Goal: Task Accomplishment & Management: Use online tool/utility

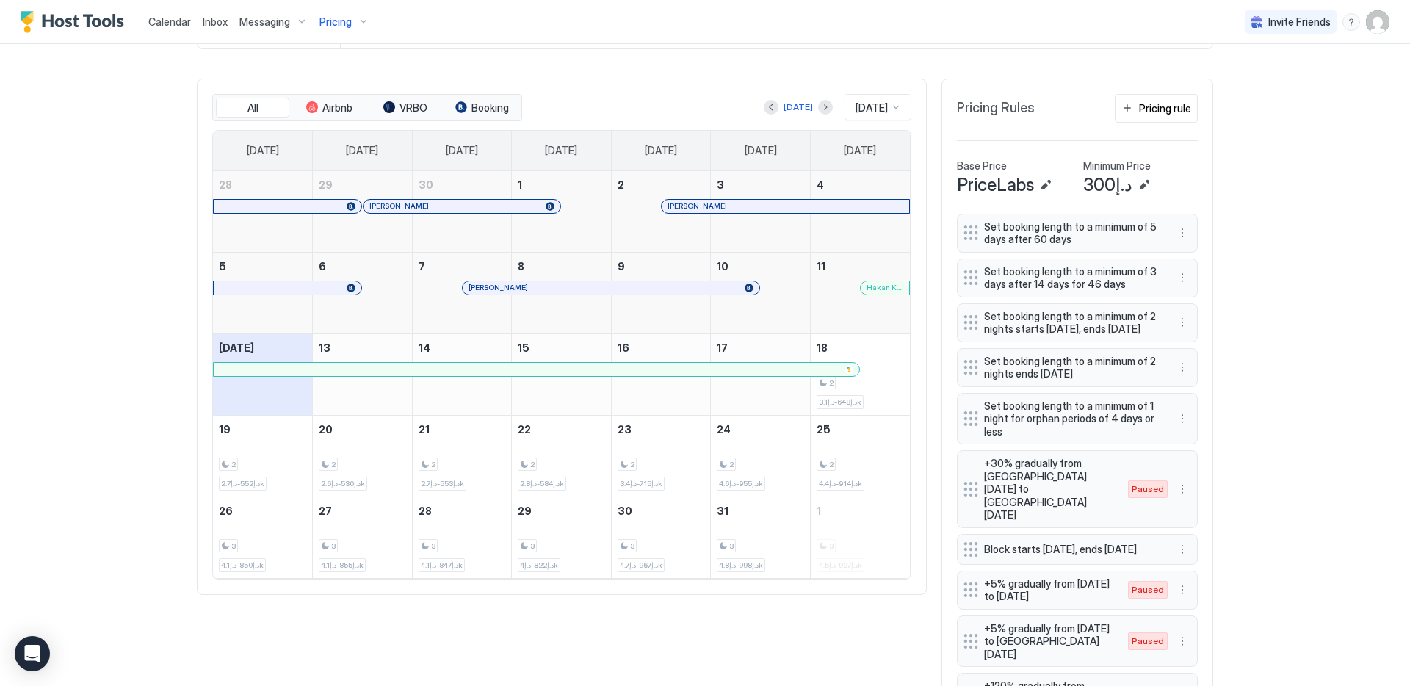
scroll to position [494, 0]
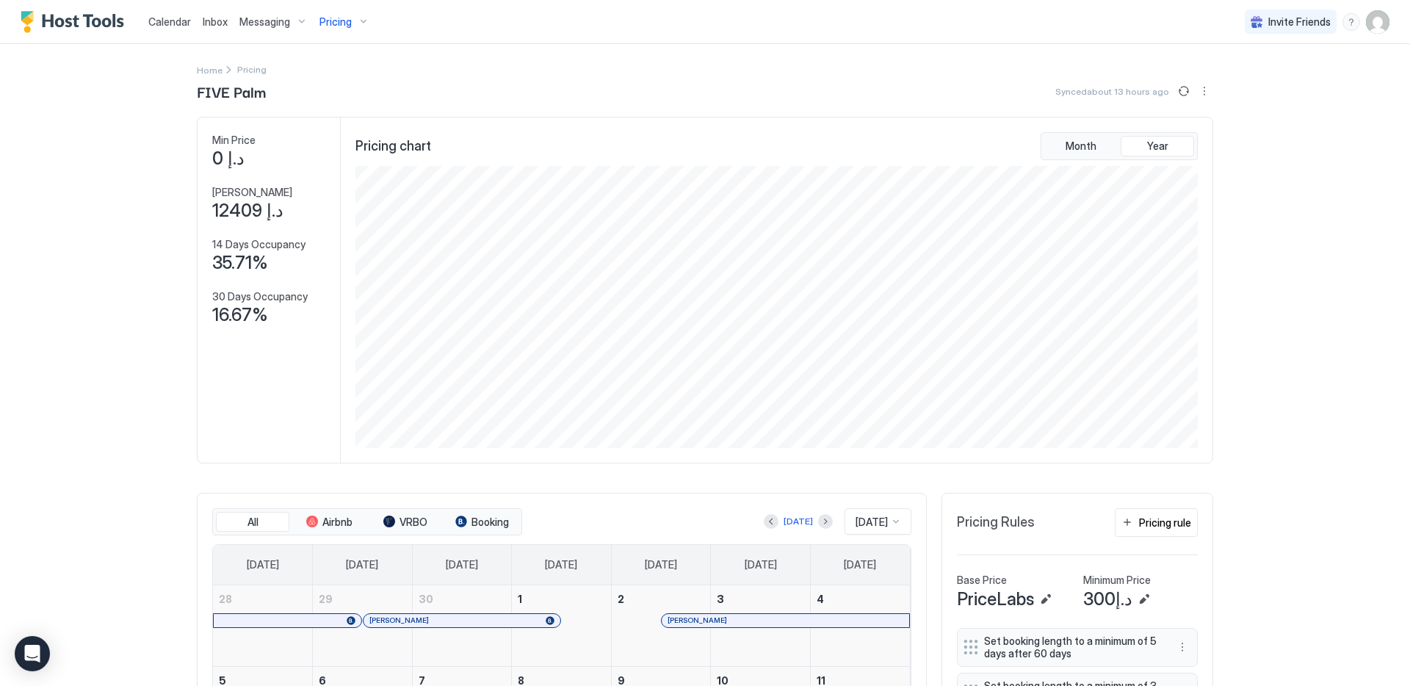
click at [339, 25] on span "Pricing" at bounding box center [335, 21] width 32 height 13
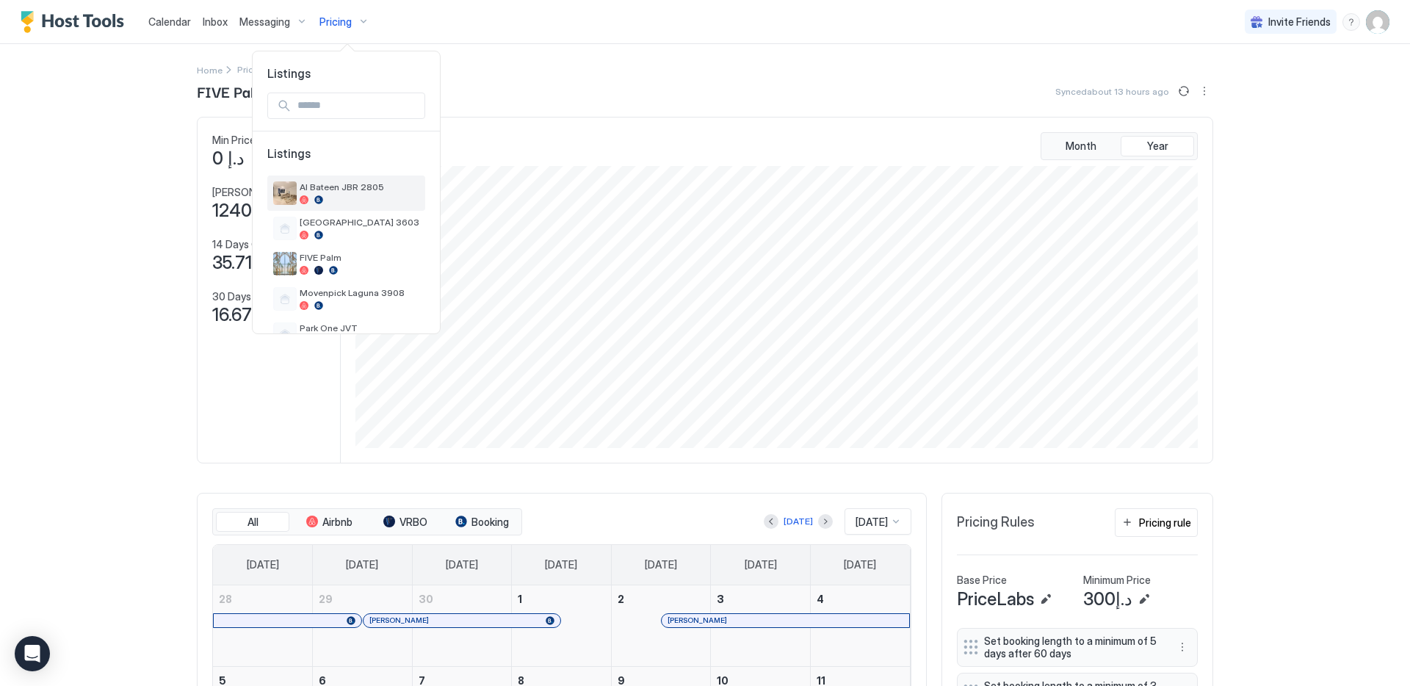
click at [333, 179] on div "Al Bateen JBR 2805" at bounding box center [346, 193] width 158 height 35
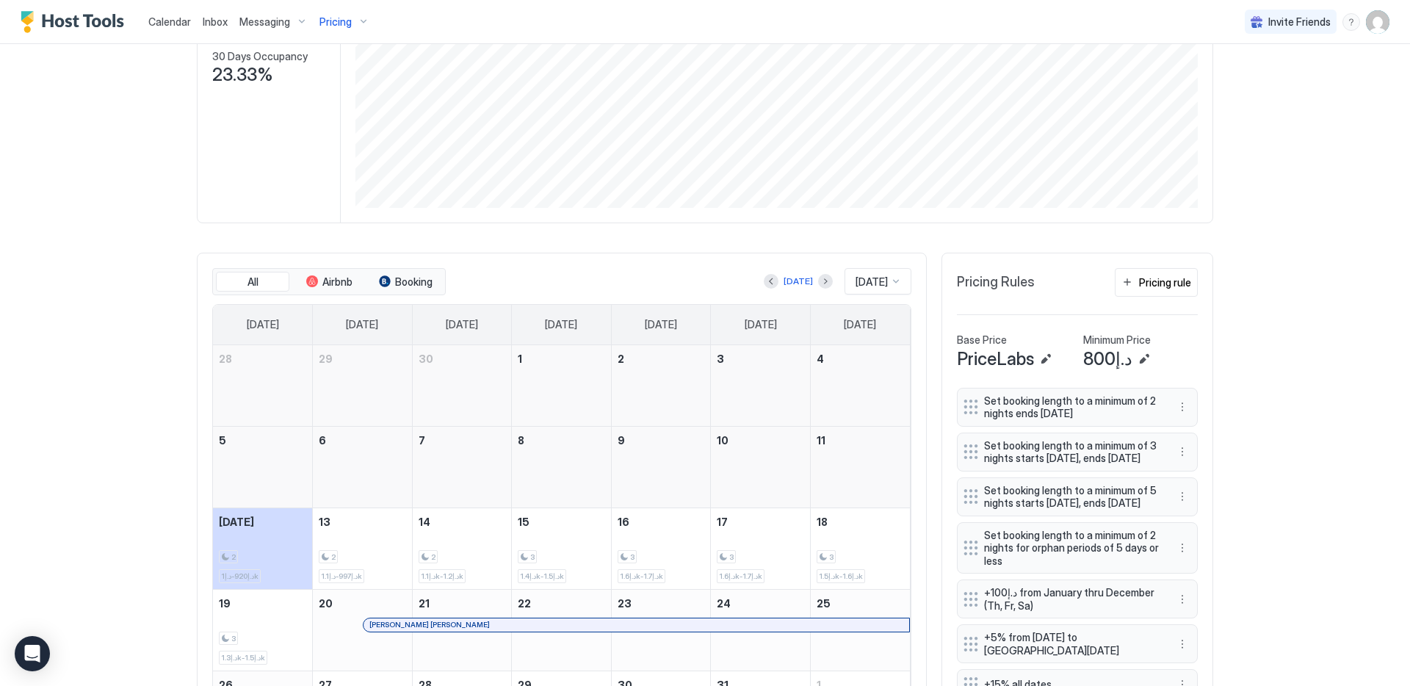
scroll to position [373, 0]
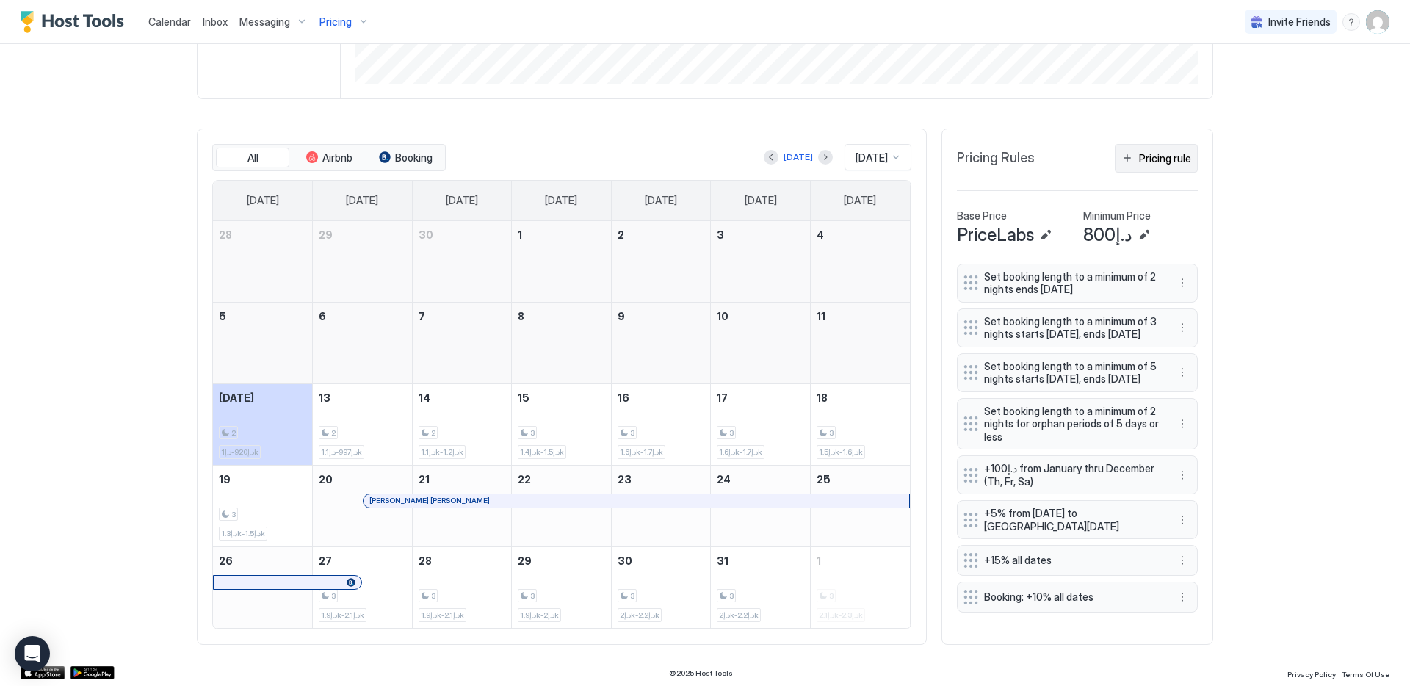
click at [1146, 159] on button "Pricing rule" at bounding box center [1156, 158] width 83 height 29
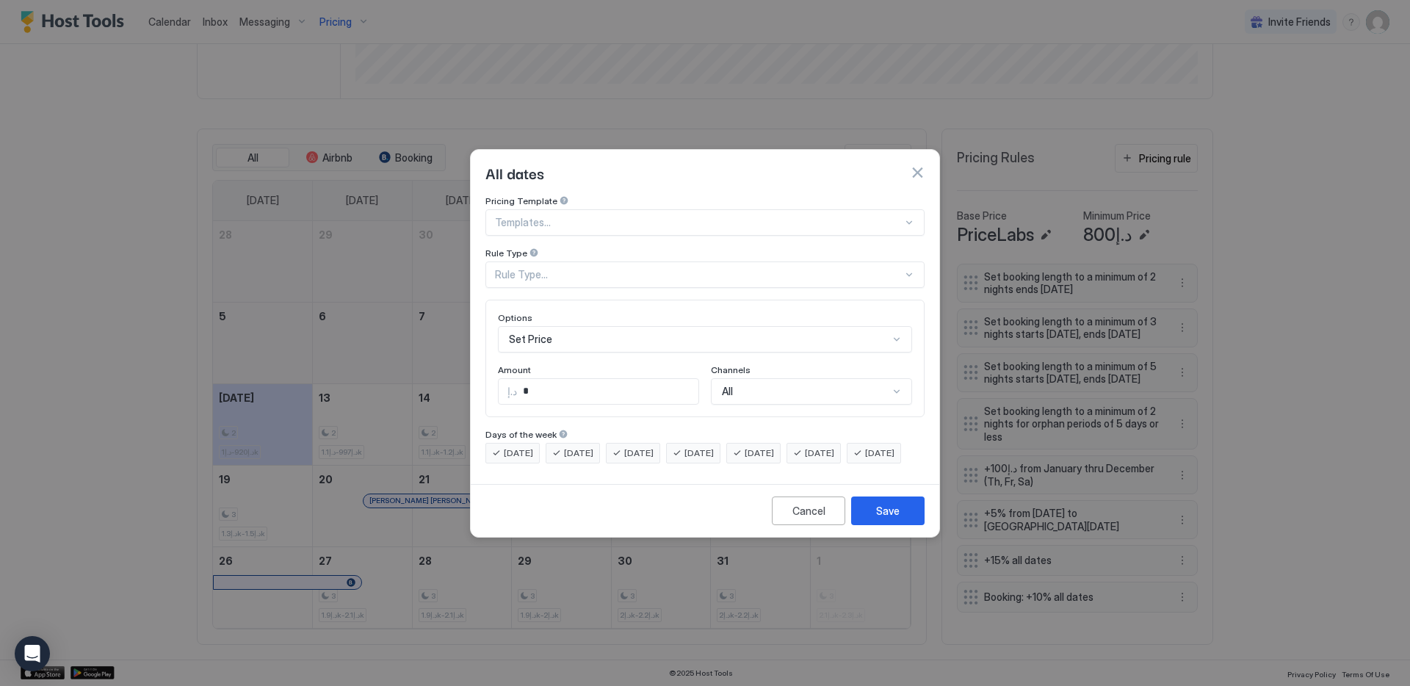
click at [635, 216] on div at bounding box center [699, 222] width 408 height 13
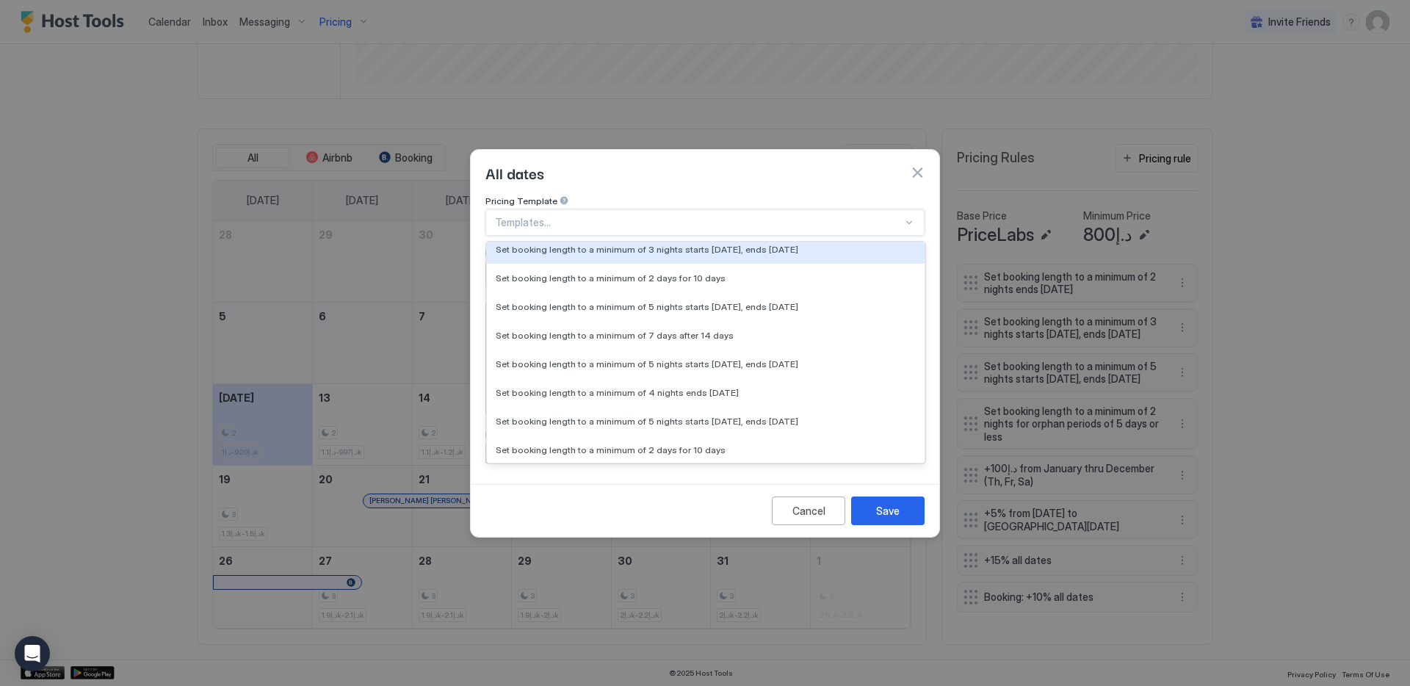
scroll to position [624, 0]
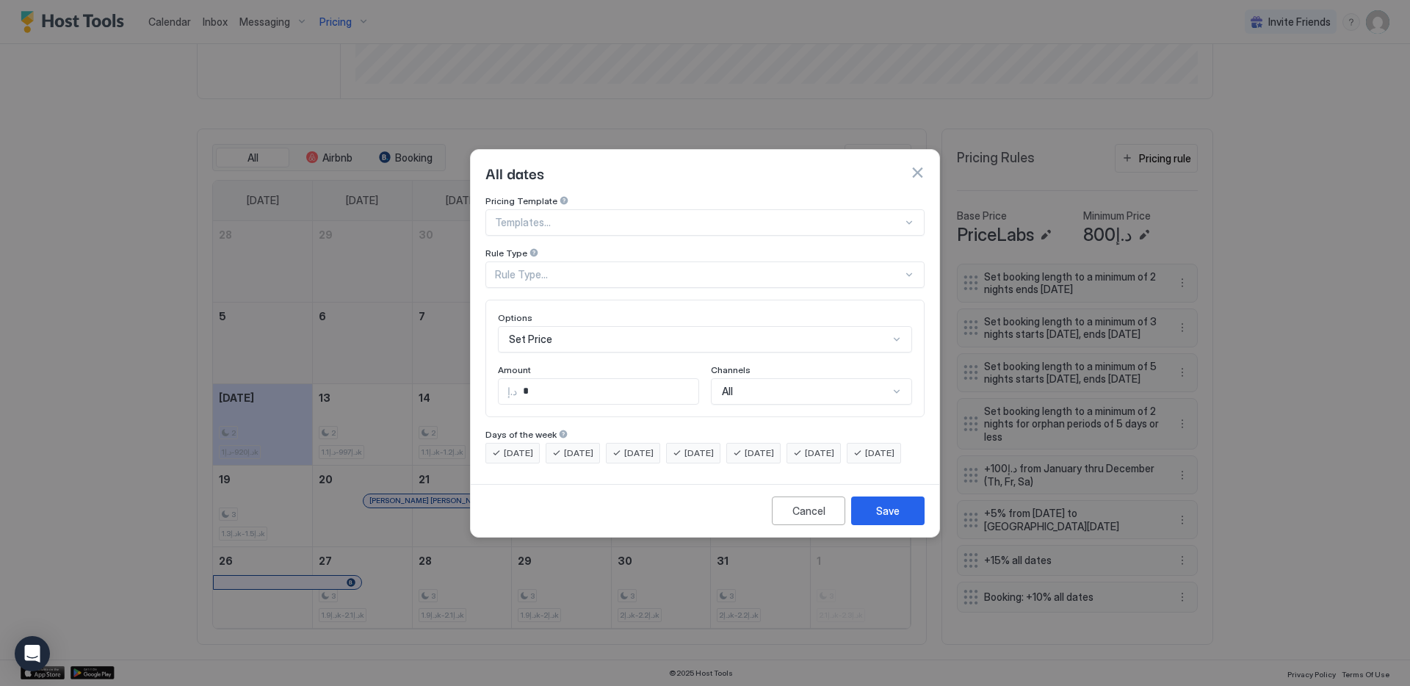
click at [764, 162] on div "All dates" at bounding box center [704, 173] width 439 height 22
click at [637, 327] on div "Set Price" at bounding box center [705, 339] width 414 height 26
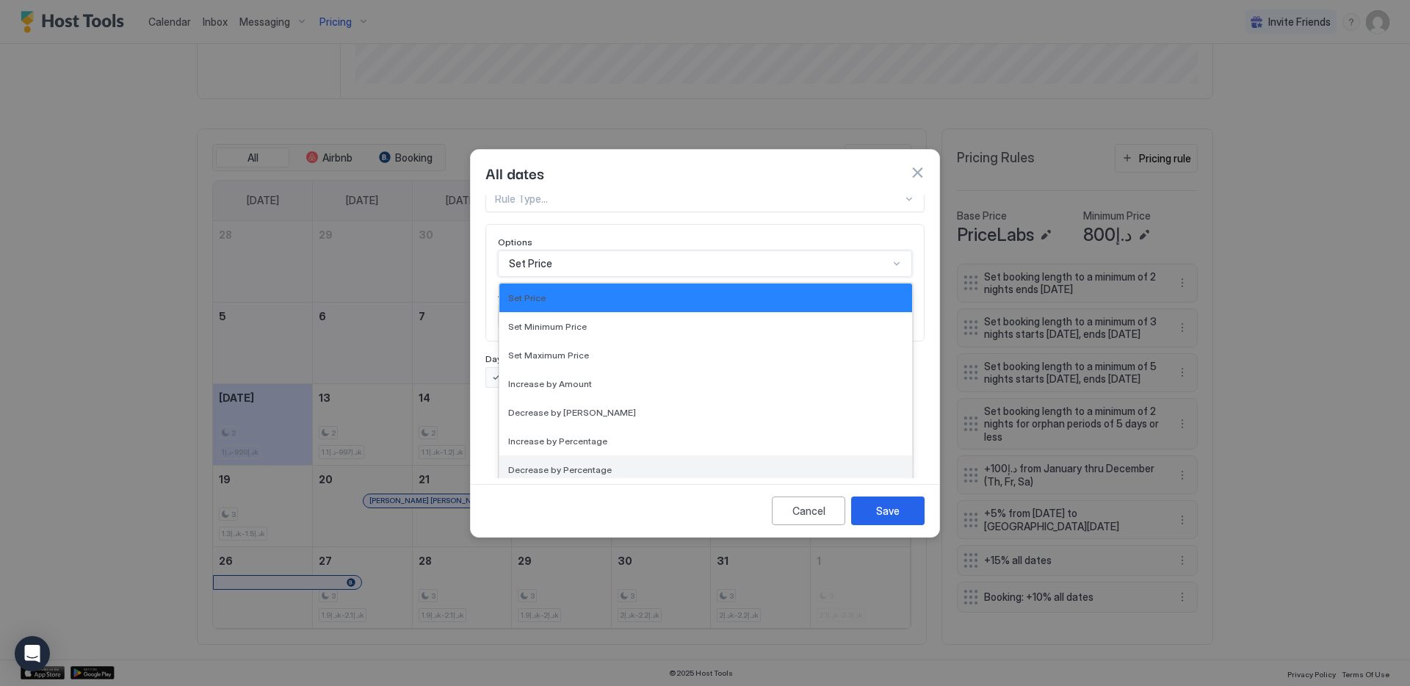
click at [630, 464] on div "Decrease by Percentage" at bounding box center [705, 469] width 395 height 11
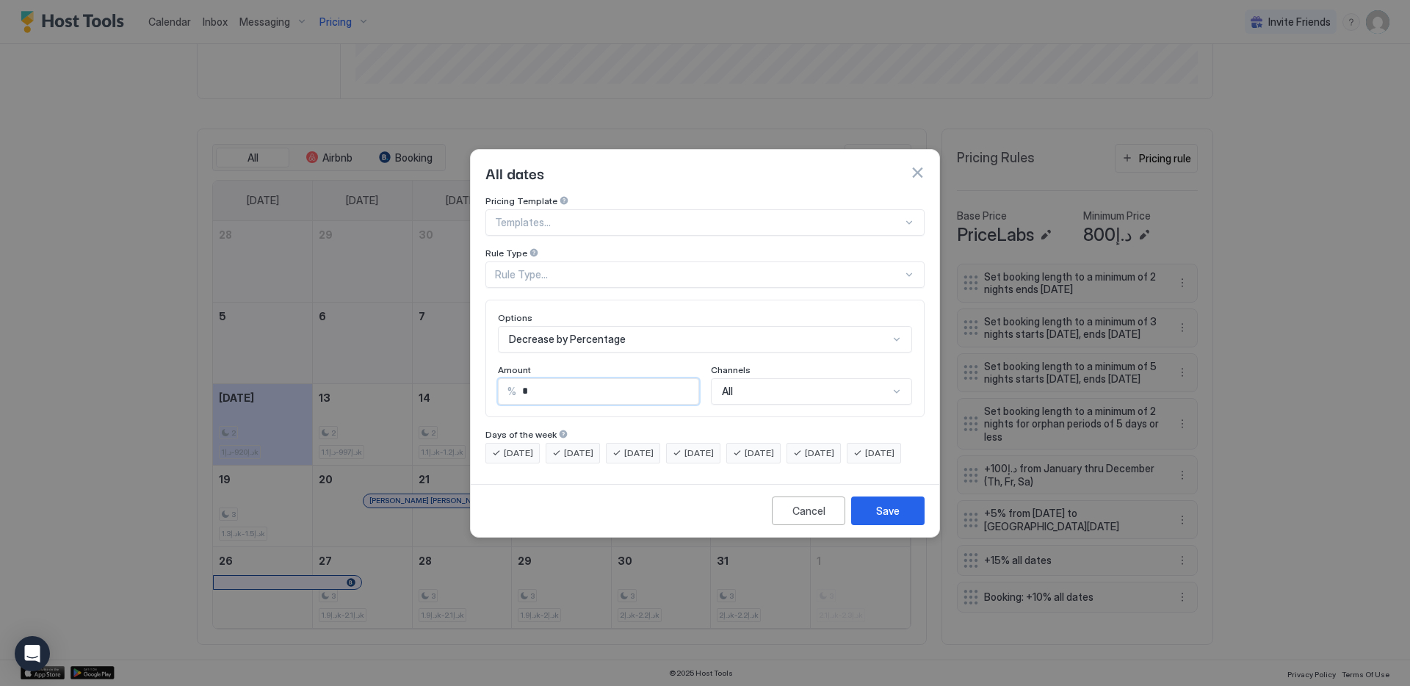
drag, startPoint x: 555, startPoint y: 380, endPoint x: 470, endPoint y: 375, distance: 85.3
click at [471, 375] on div "Pricing Template Templates... Rule Type Rule Type... Options Decrease by Percen…" at bounding box center [705, 336] width 469 height 283
type input "*"
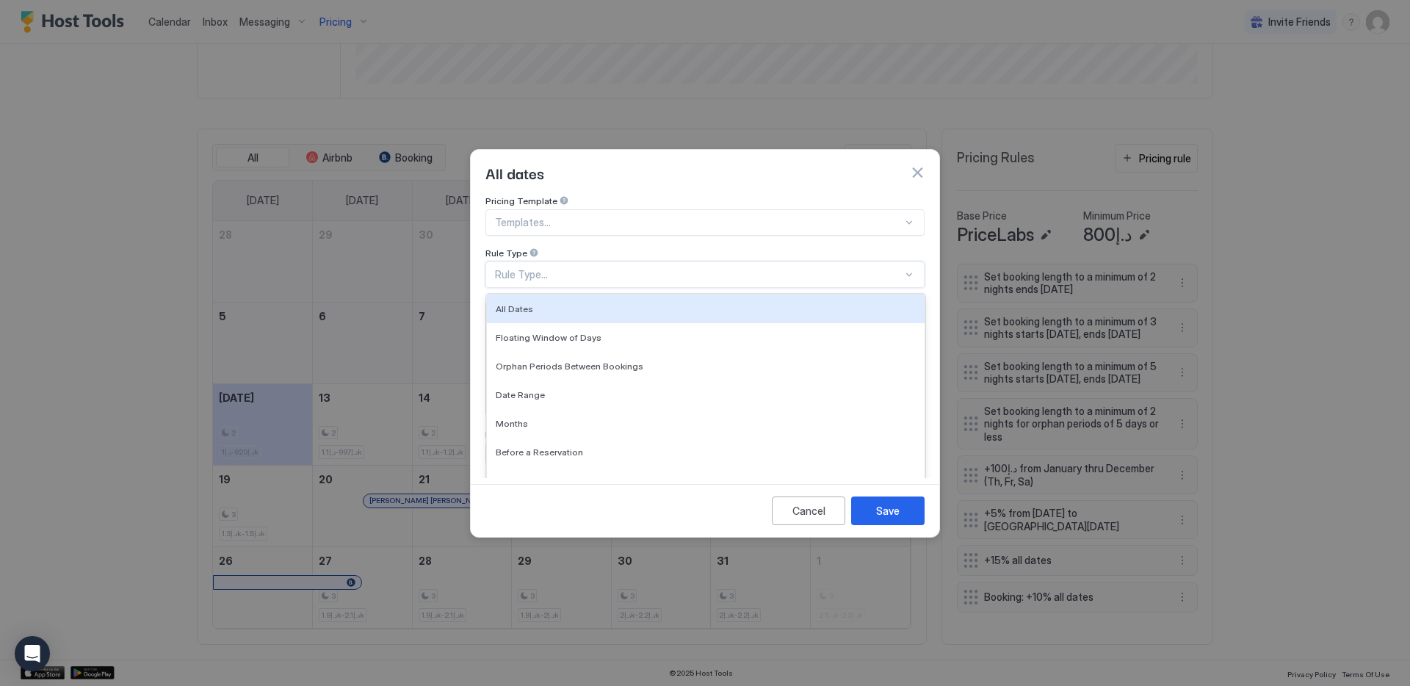
click at [620, 268] on div "Rule Type..." at bounding box center [699, 274] width 408 height 13
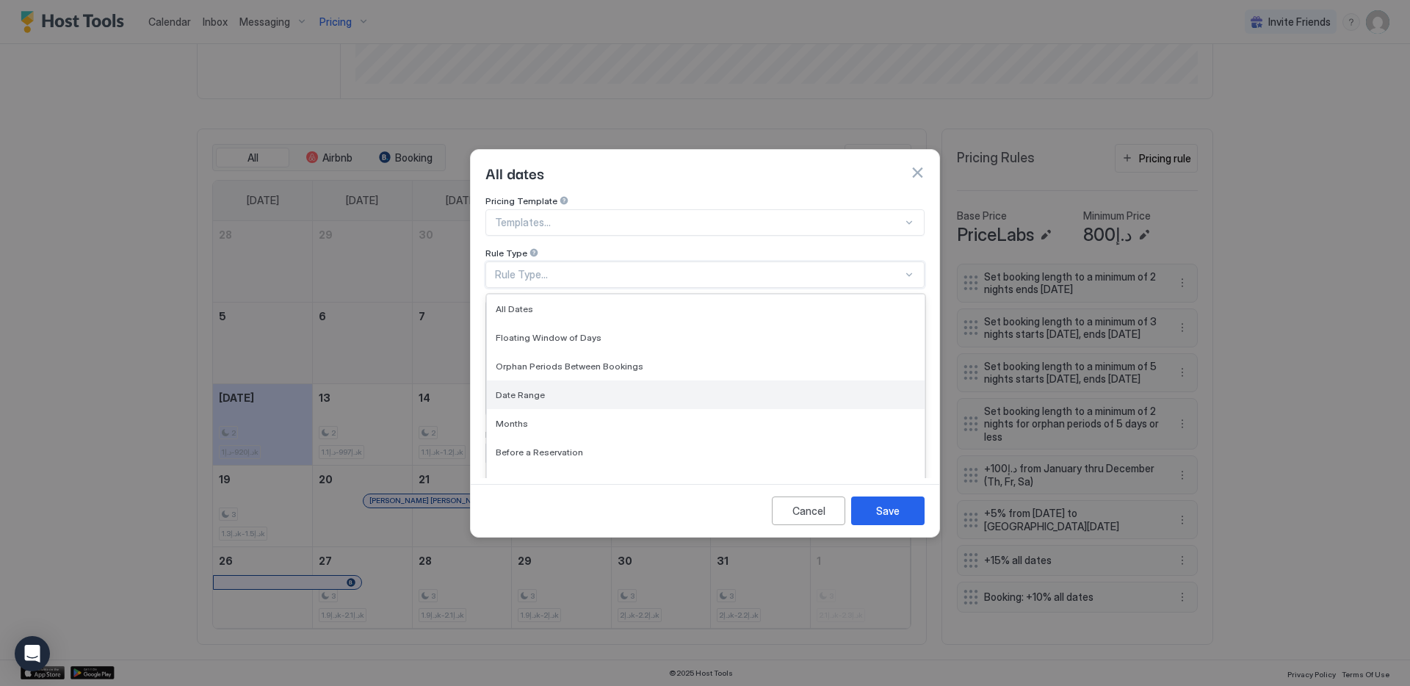
click at [607, 389] on div "Date Range" at bounding box center [706, 394] width 420 height 11
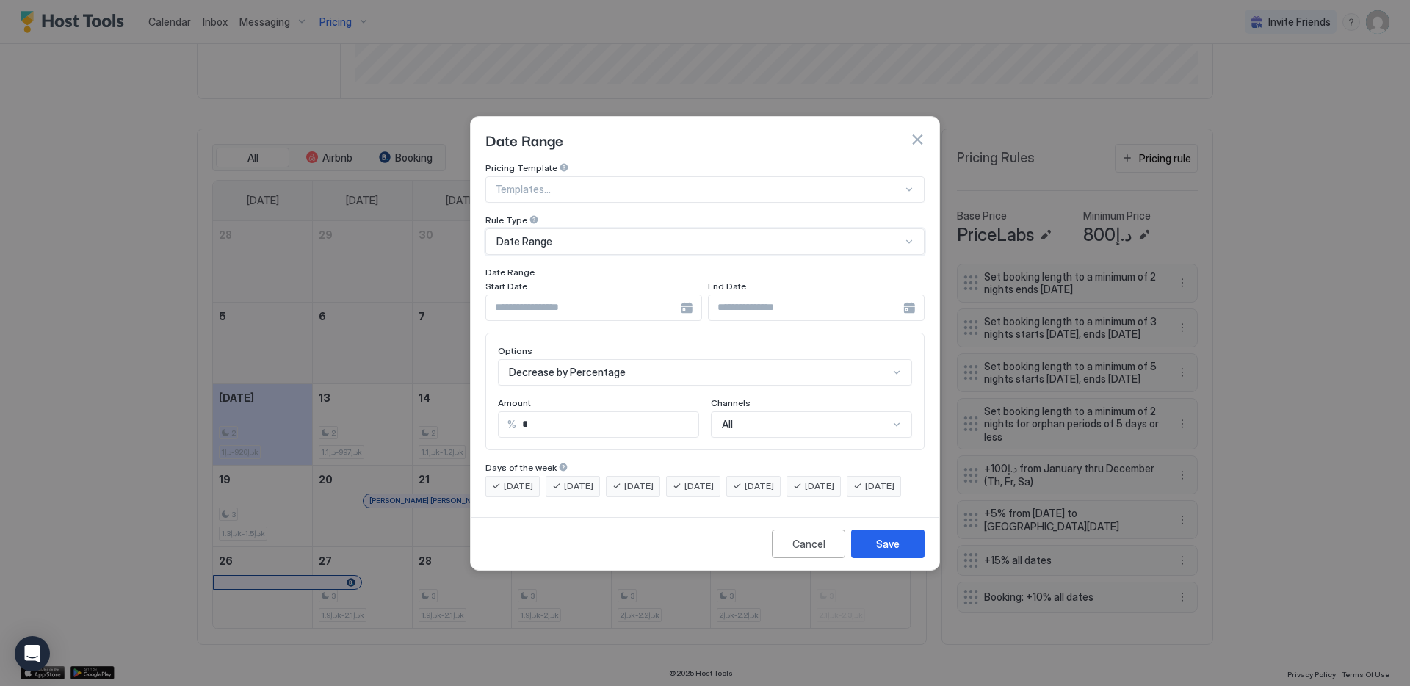
click at [637, 297] on input "Input Field" at bounding box center [583, 307] width 195 height 25
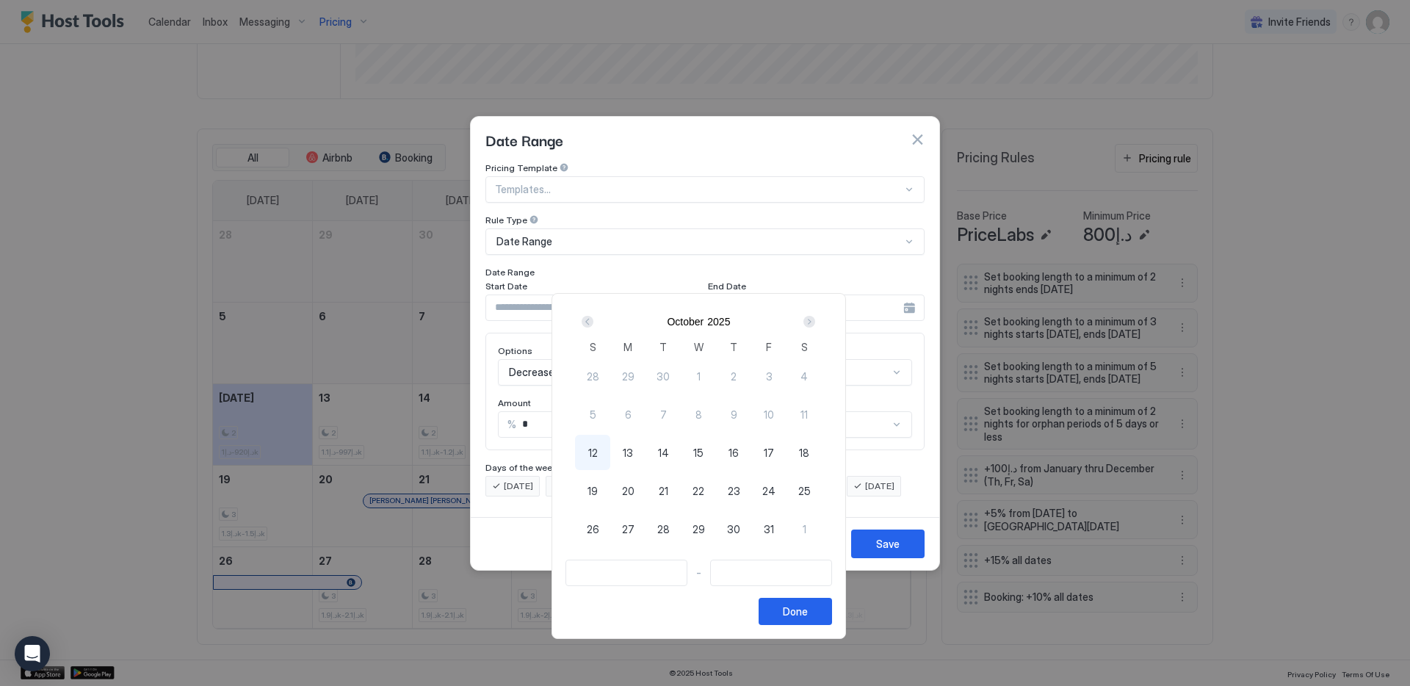
click at [598, 453] on span "12" at bounding box center [593, 452] width 10 height 15
type input "**********"
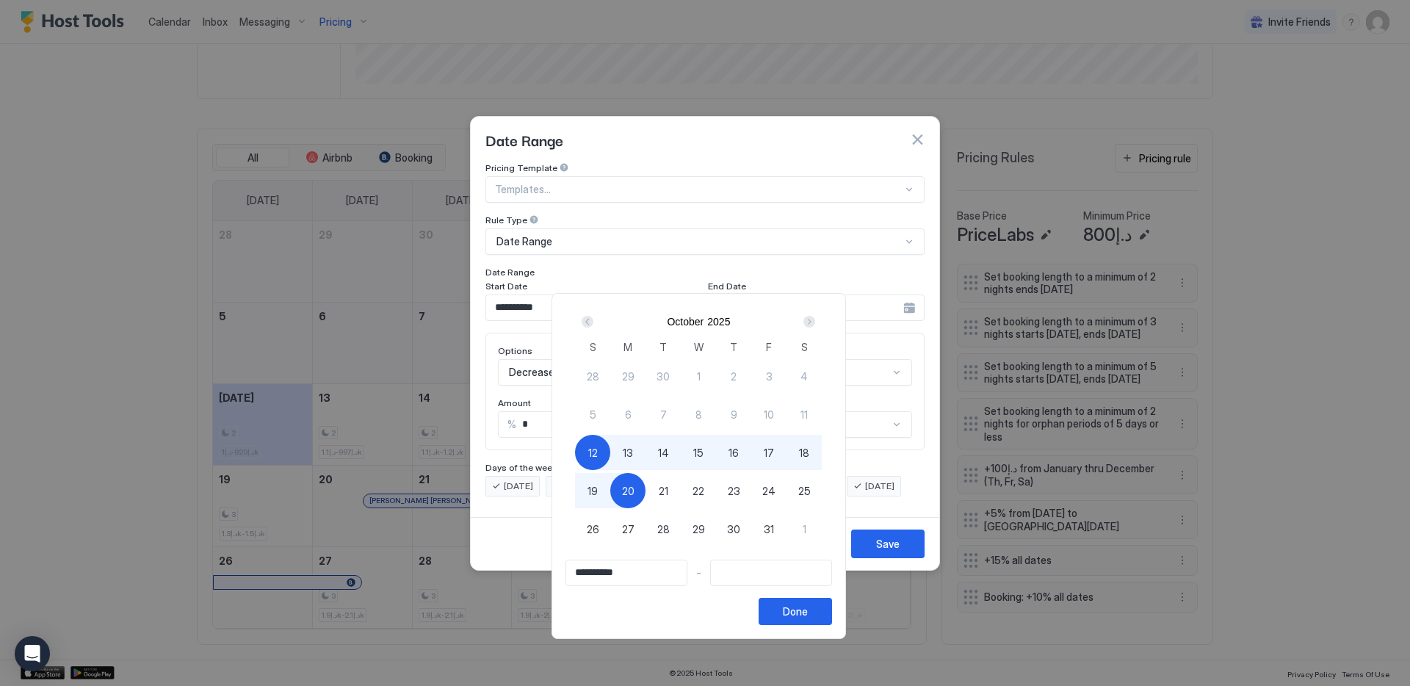
click at [627, 482] on div "20" at bounding box center [627, 490] width 35 height 35
type input "**********"
click at [800, 601] on button "Done" at bounding box center [795, 611] width 73 height 27
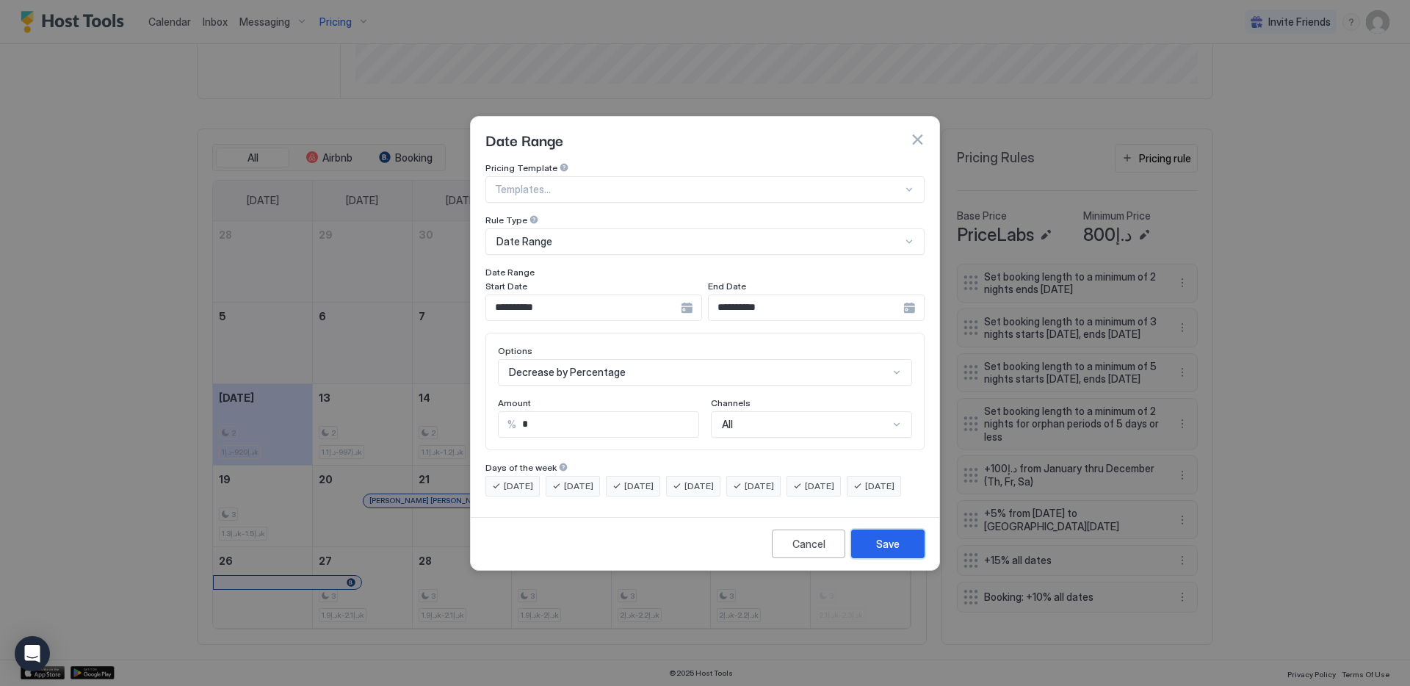
click at [869, 556] on button "Save" at bounding box center [887, 544] width 73 height 29
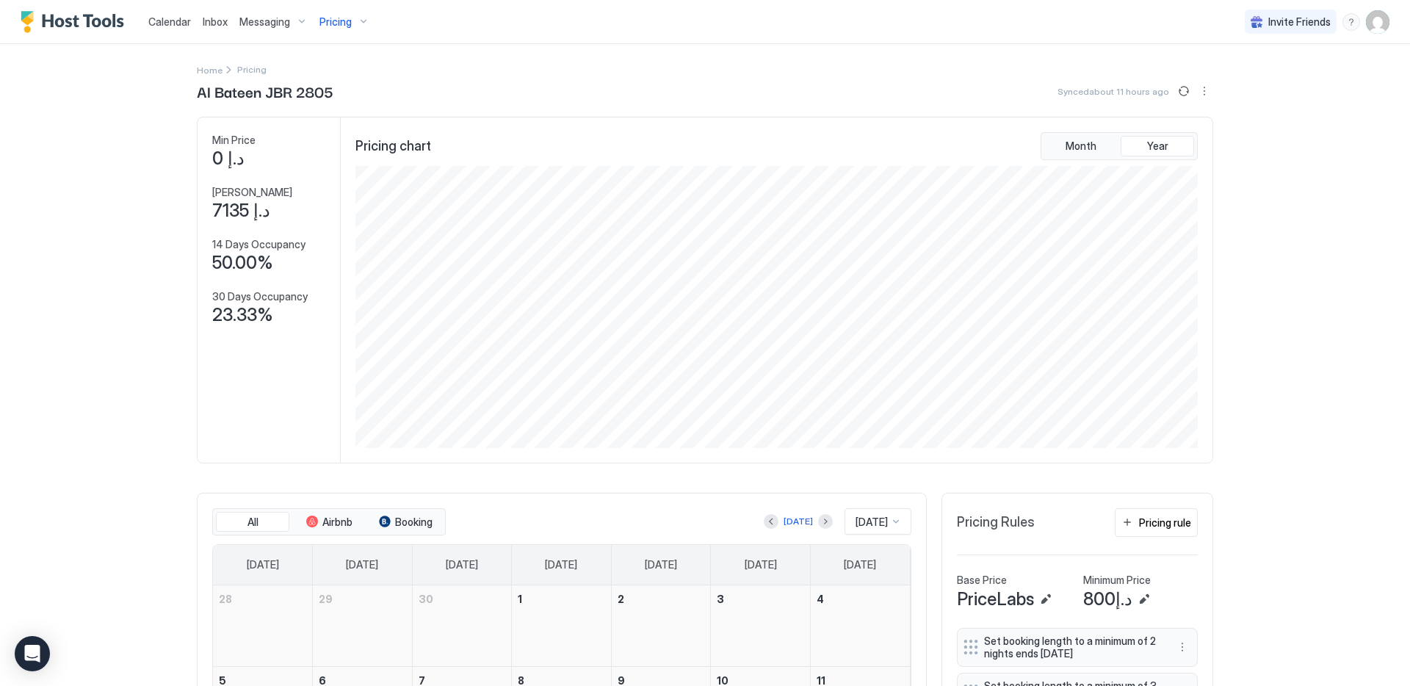
click at [353, 25] on div "Pricing" at bounding box center [345, 22] width 62 height 25
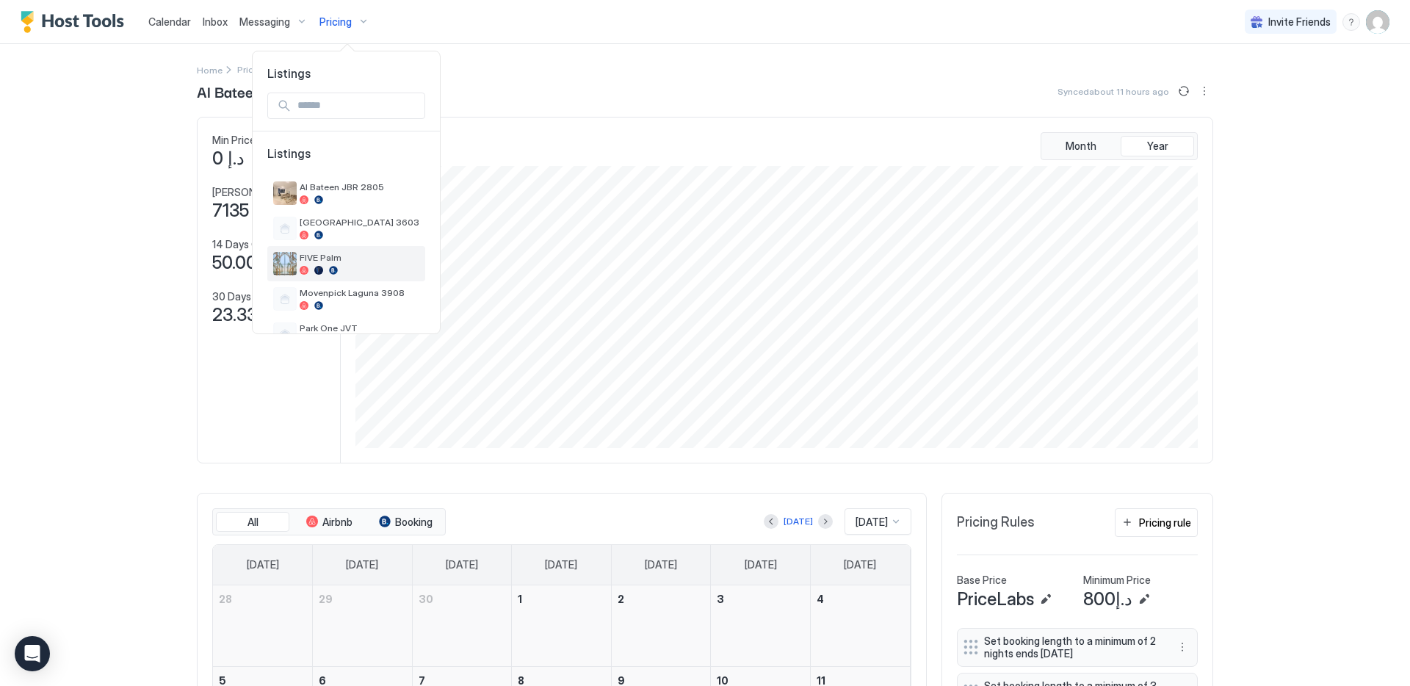
click at [350, 263] on div "FIVE Palm" at bounding box center [360, 263] width 120 height 23
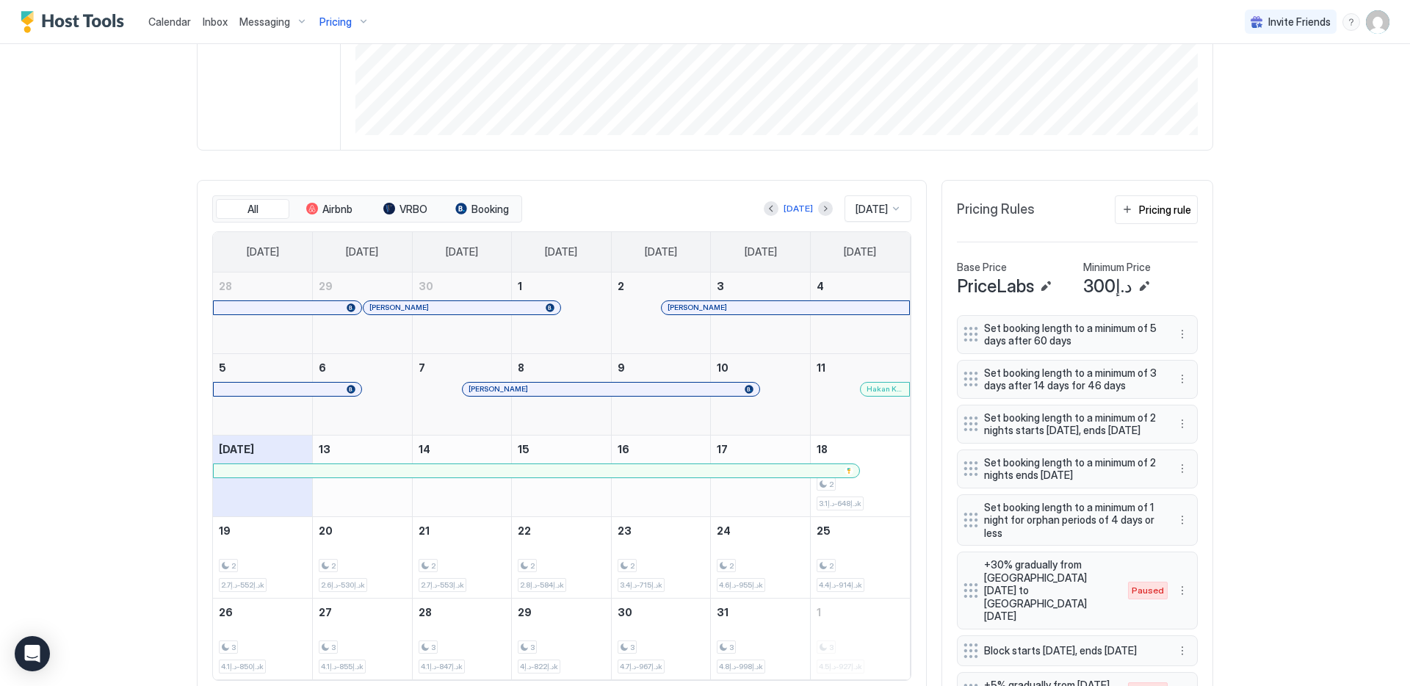
scroll to position [314, 0]
click at [326, 29] on div "Pricing" at bounding box center [345, 22] width 62 height 25
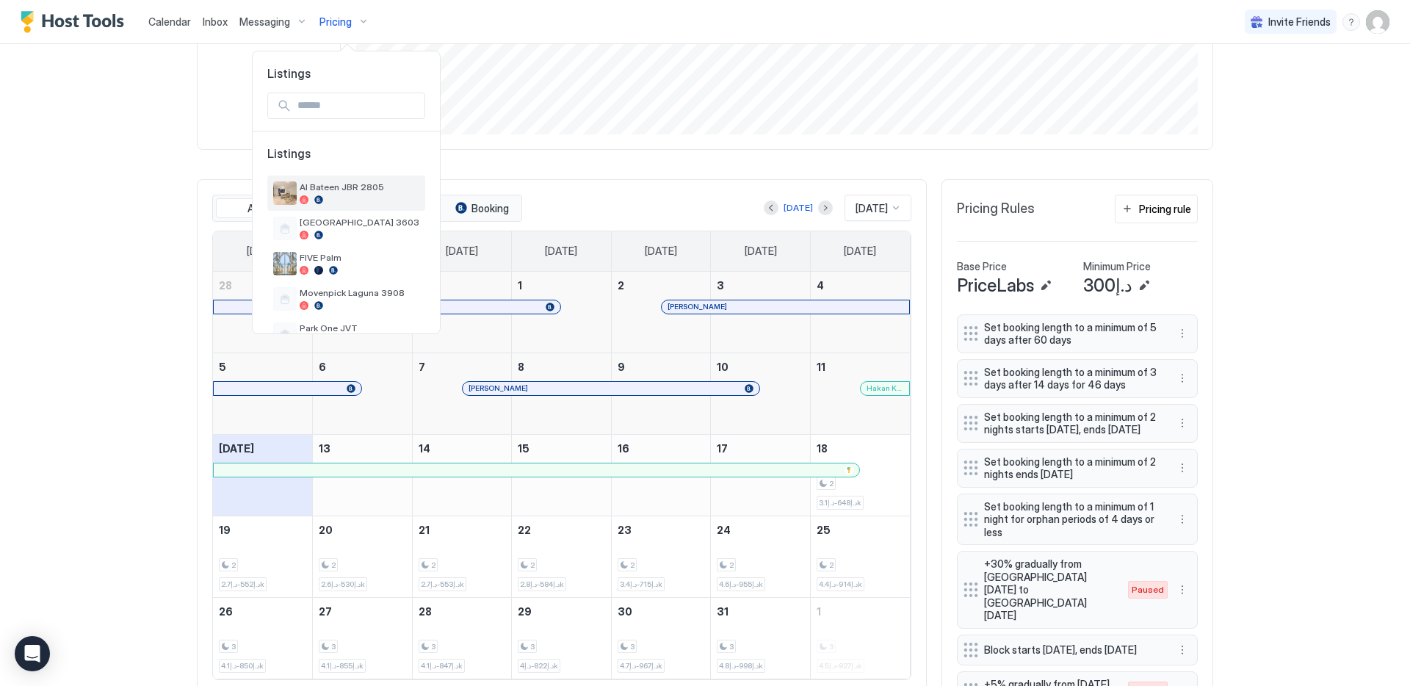
click at [361, 194] on div "Al Bateen JBR 2805" at bounding box center [360, 192] width 120 height 23
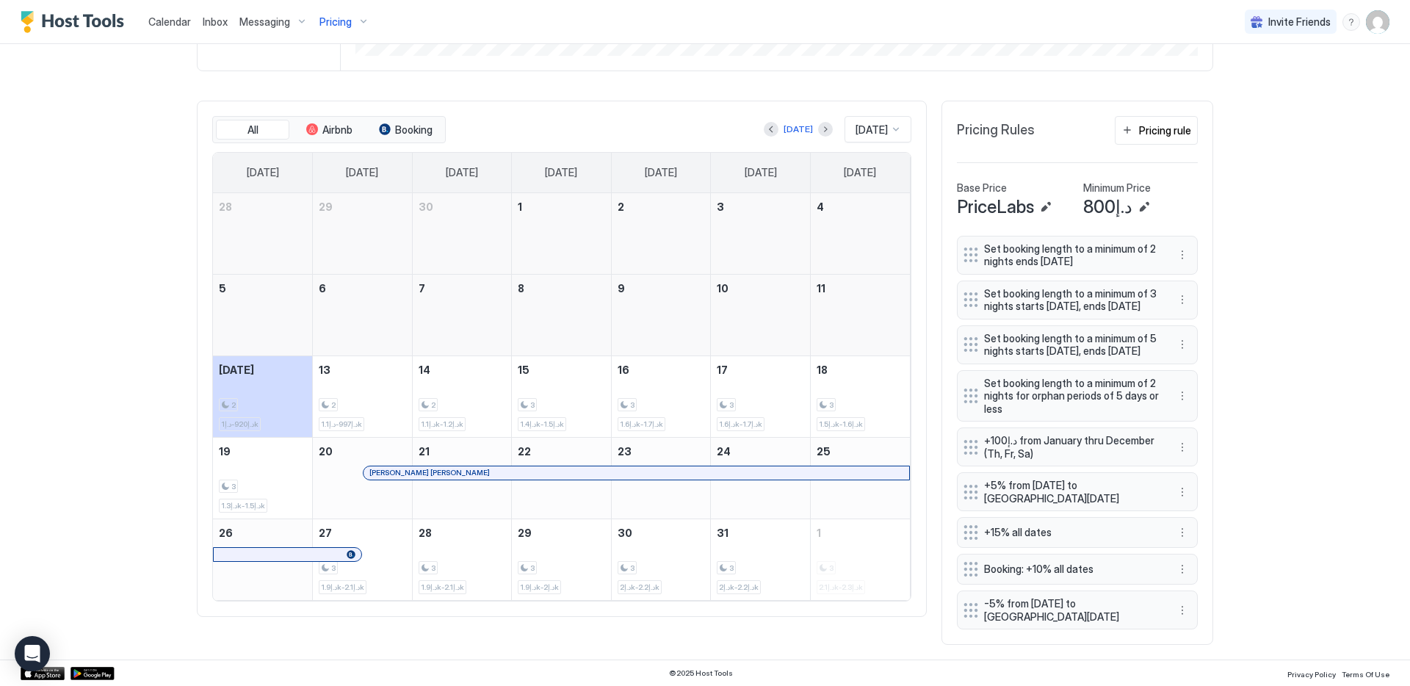
scroll to position [418, 0]
click at [1174, 246] on button "More options" at bounding box center [1183, 255] width 18 height 18
click at [1182, 245] on div "Edit" at bounding box center [1191, 250] width 32 height 11
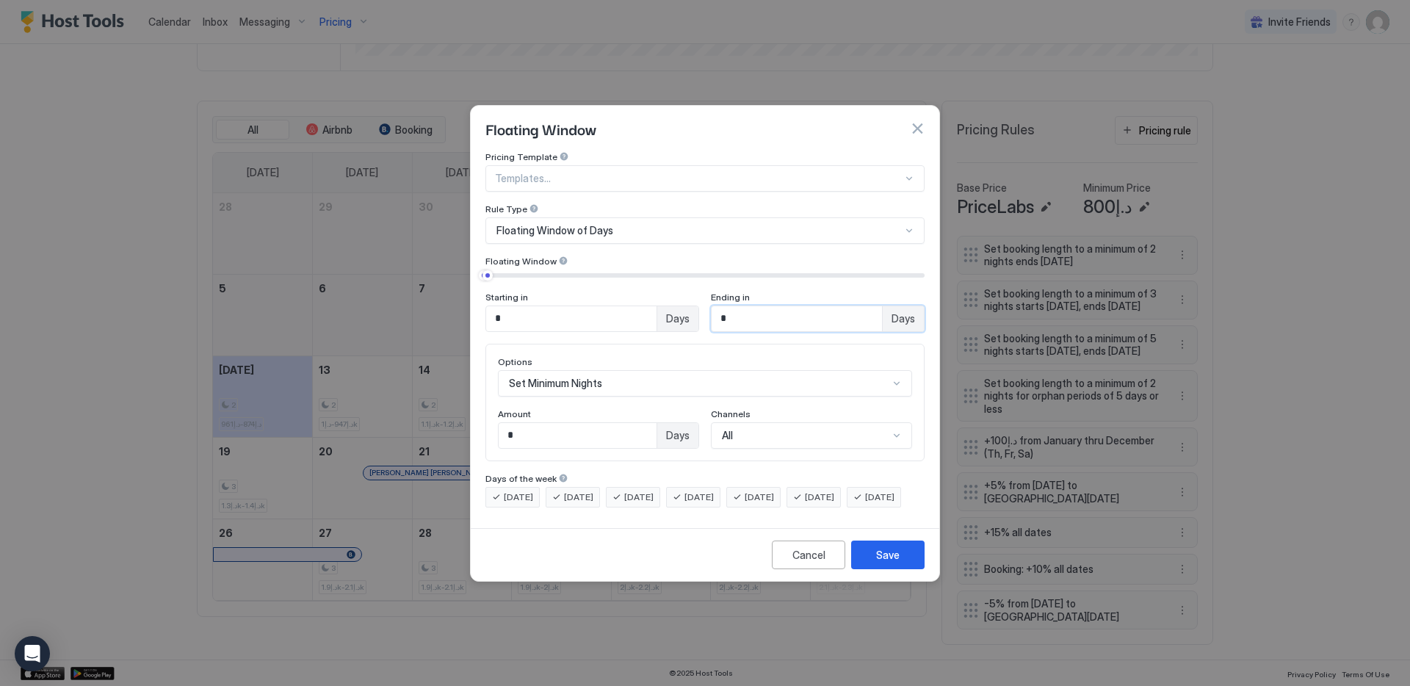
drag, startPoint x: 802, startPoint y: 302, endPoint x: 636, endPoint y: 303, distance: 166.0
click at [636, 303] on div "Starting in * Days Ending in * Days" at bounding box center [704, 312] width 439 height 40
type input "**"
click at [868, 566] on button "Save" at bounding box center [887, 555] width 73 height 29
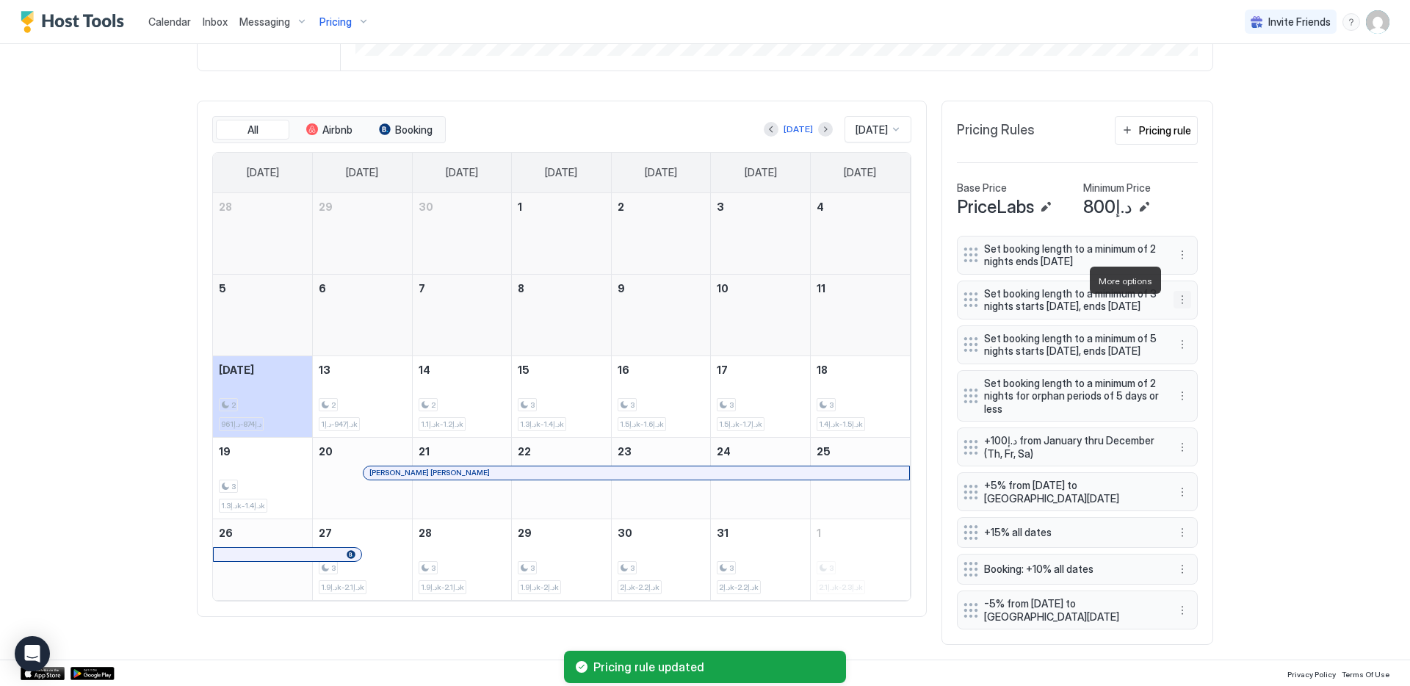
click at [1177, 291] on button "More options" at bounding box center [1183, 300] width 18 height 18
click at [1183, 297] on div "Edit" at bounding box center [1191, 300] width 32 height 11
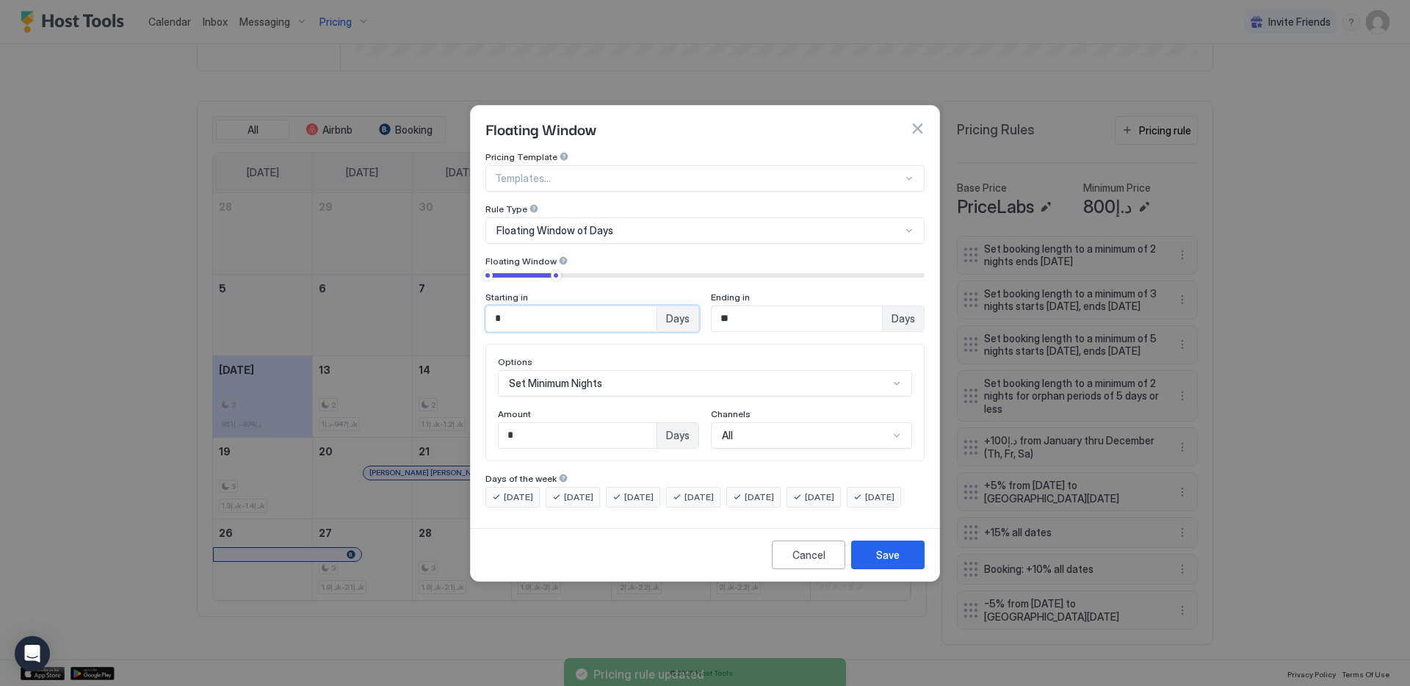
drag, startPoint x: 537, startPoint y: 314, endPoint x: 421, endPoint y: 303, distance: 116.6
click at [423, 303] on div "Floating Window Pricing Template Templates... Rule Type Floating Window of Days…" at bounding box center [705, 343] width 1410 height 686
type input "**"
click at [877, 557] on button "Save" at bounding box center [887, 555] width 73 height 29
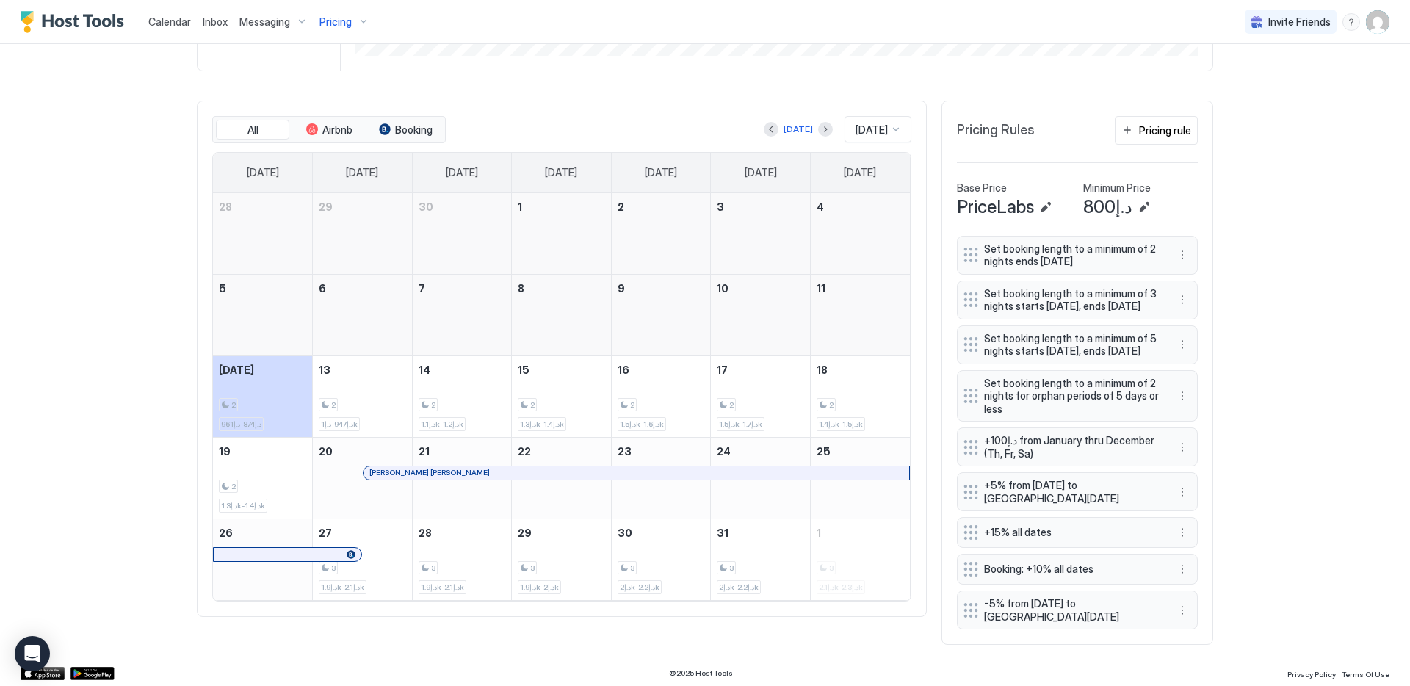
scroll to position [0, 0]
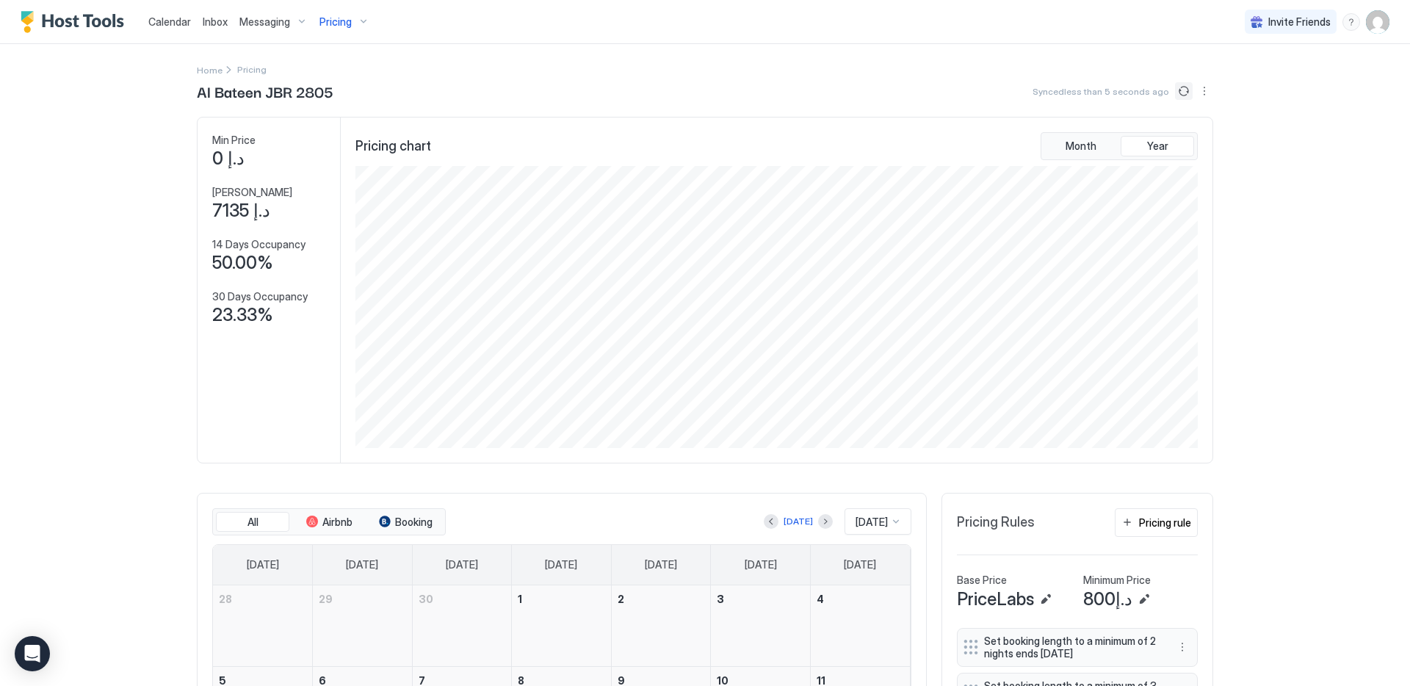
click at [1182, 91] on button "Sync prices" at bounding box center [1184, 91] width 18 height 18
click at [1182, 93] on button "Sync prices" at bounding box center [1184, 91] width 18 height 18
